Goal: Find specific page/section: Find specific page/section

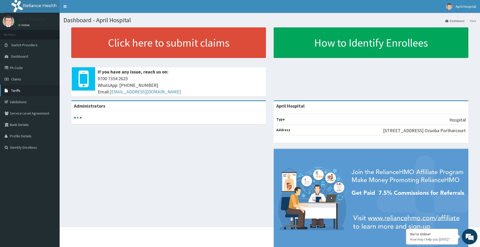
click at [17, 90] on span "Tariffs" at bounding box center [15, 90] width 9 height 5
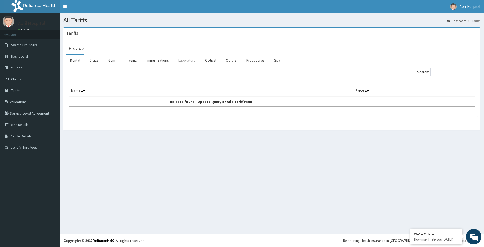
click at [184, 59] on link "Laboratory" at bounding box center [186, 60] width 25 height 11
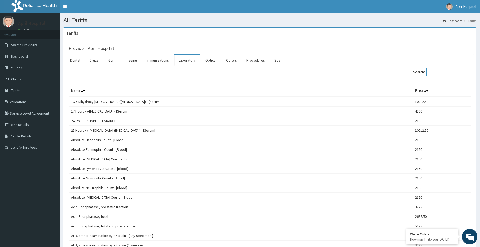
click at [454, 73] on input "Search:" at bounding box center [448, 72] width 45 height 8
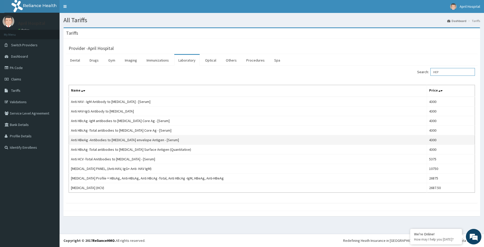
type input "HEP"
click at [375, 140] on td "Anti HBeAg -Antibodies to [MEDICAL_DATA] envelope Antigen - [Serum]" at bounding box center [248, 141] width 358 height 10
